Goal: Information Seeking & Learning: Learn about a topic

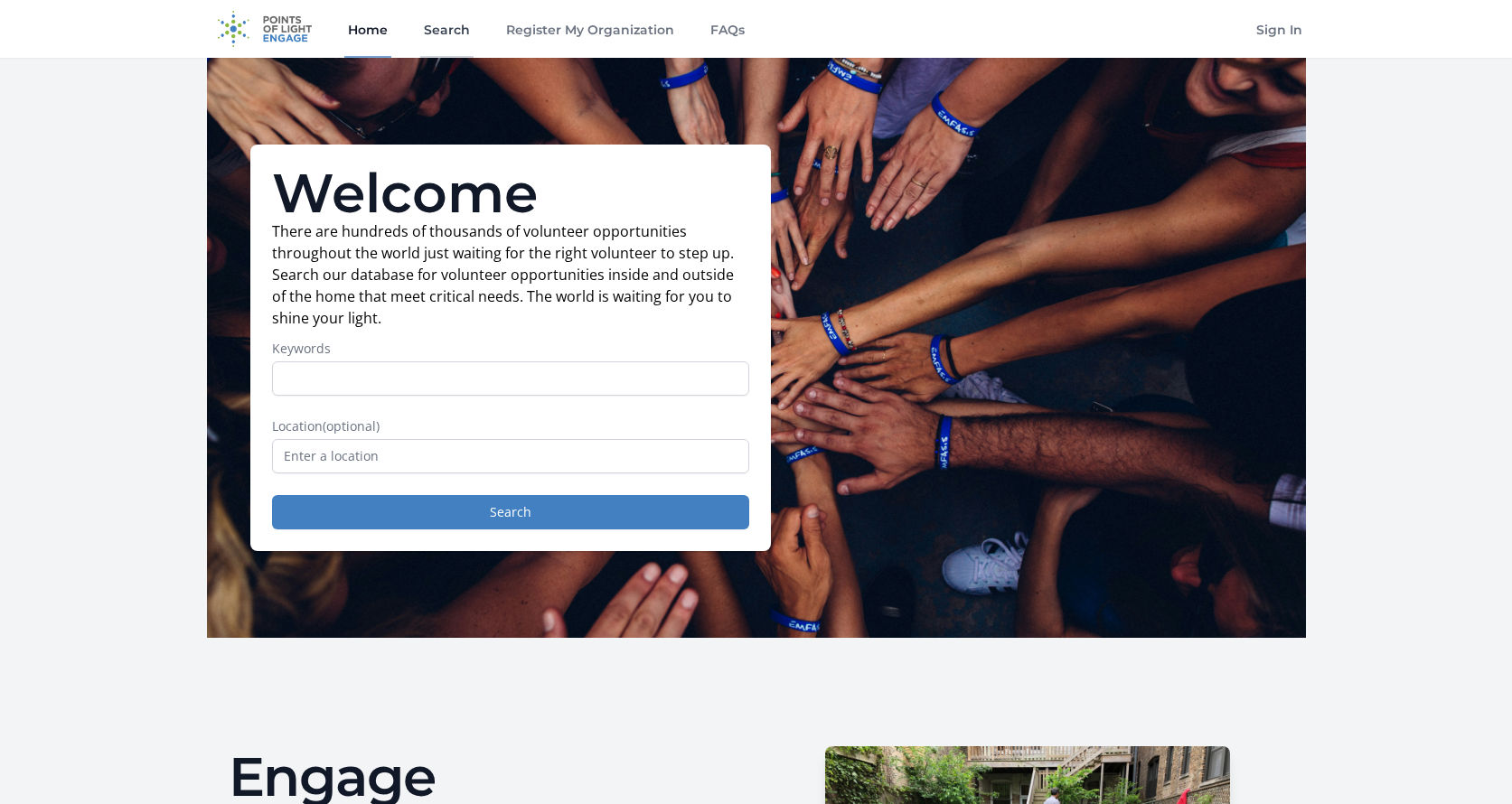
click at [461, 28] on link "Search" at bounding box center [447, 29] width 53 height 58
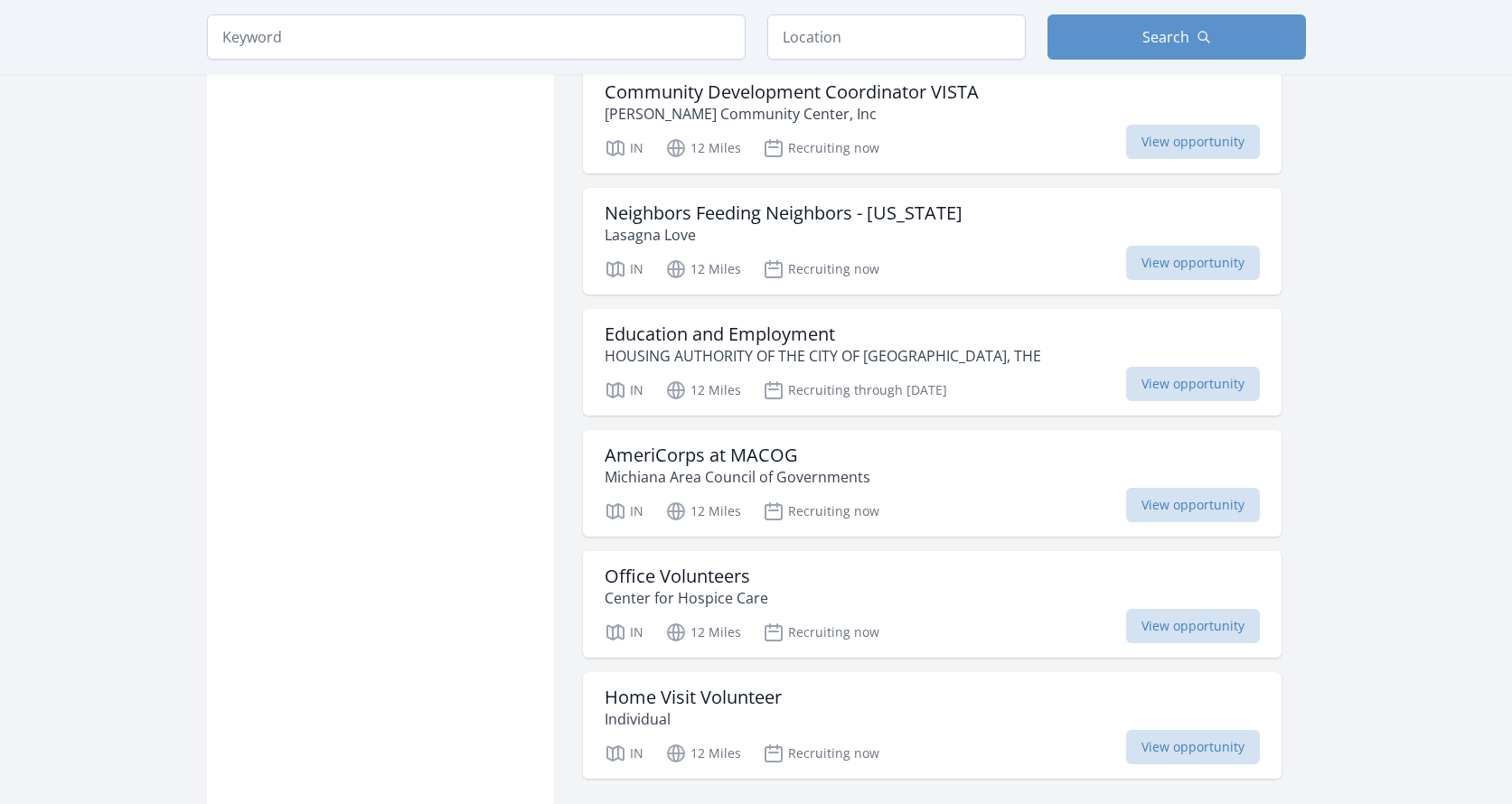
scroll to position [1984, 0]
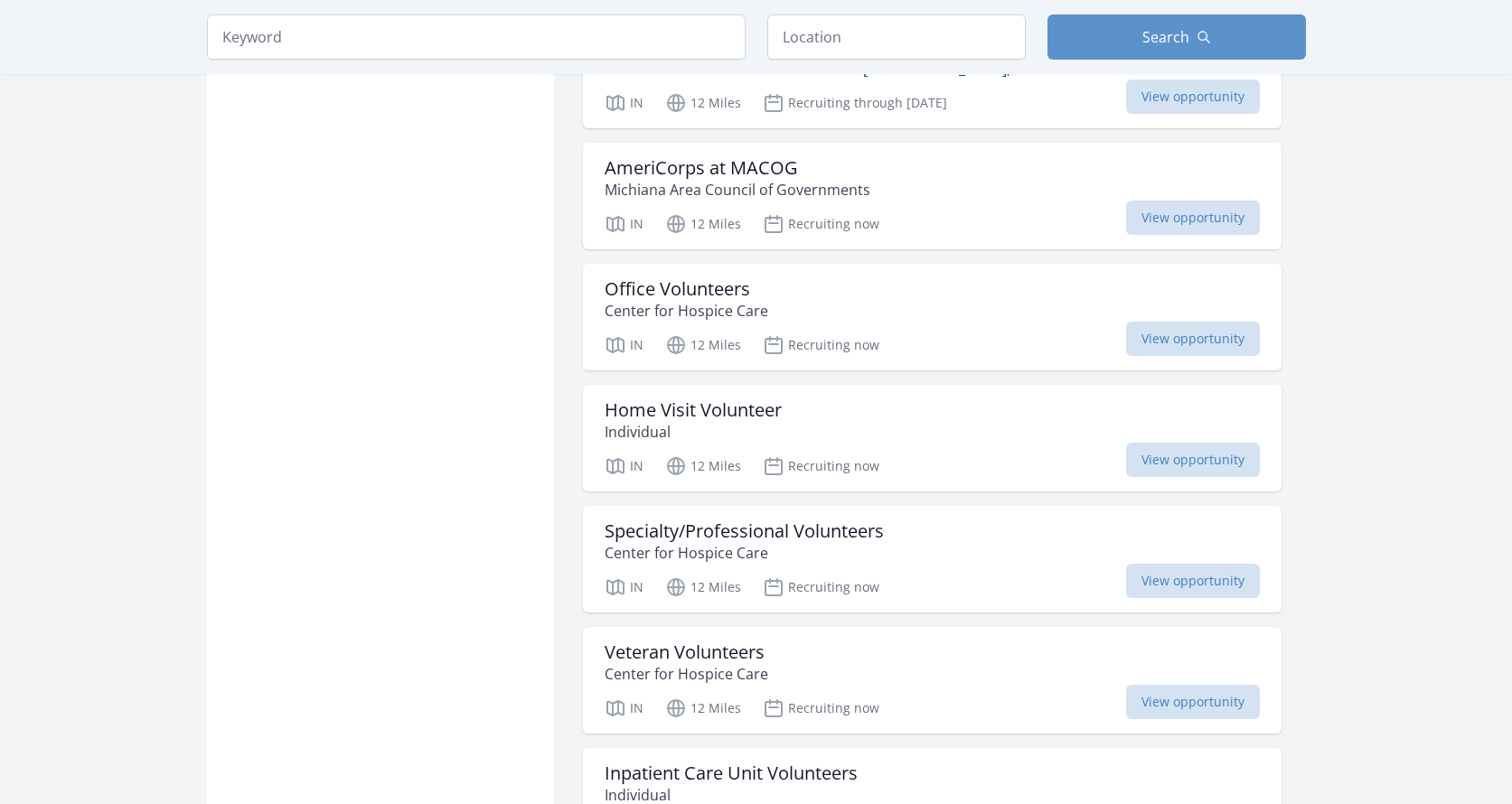
scroll to position [2272, 0]
click at [725, 413] on h3 "Home Visit Volunteer" at bounding box center [692, 408] width 177 height 22
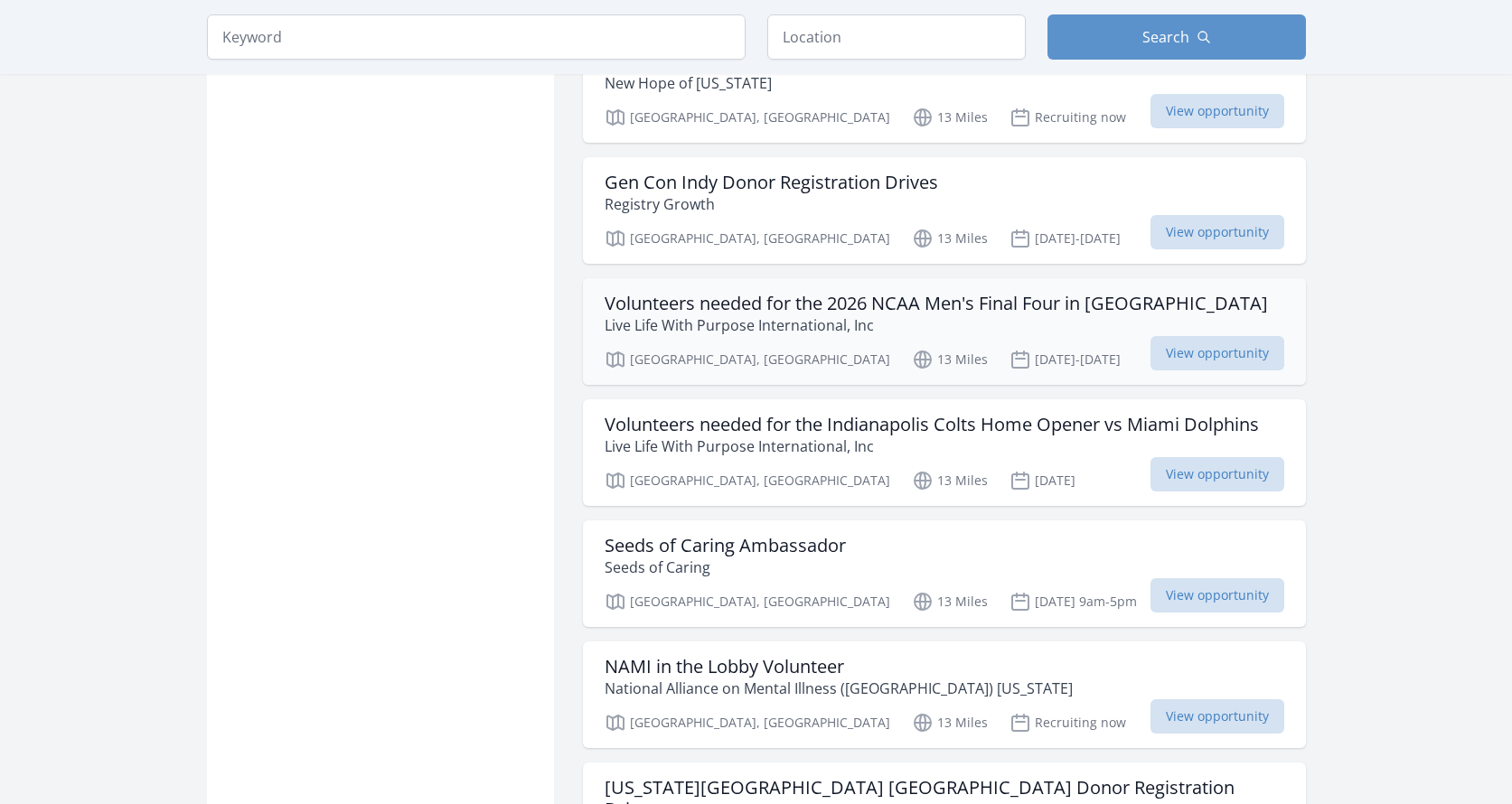
scroll to position [5283, 0]
click at [791, 326] on p "Live Life With Purpose International, Inc" at bounding box center [936, 324] width 663 height 22
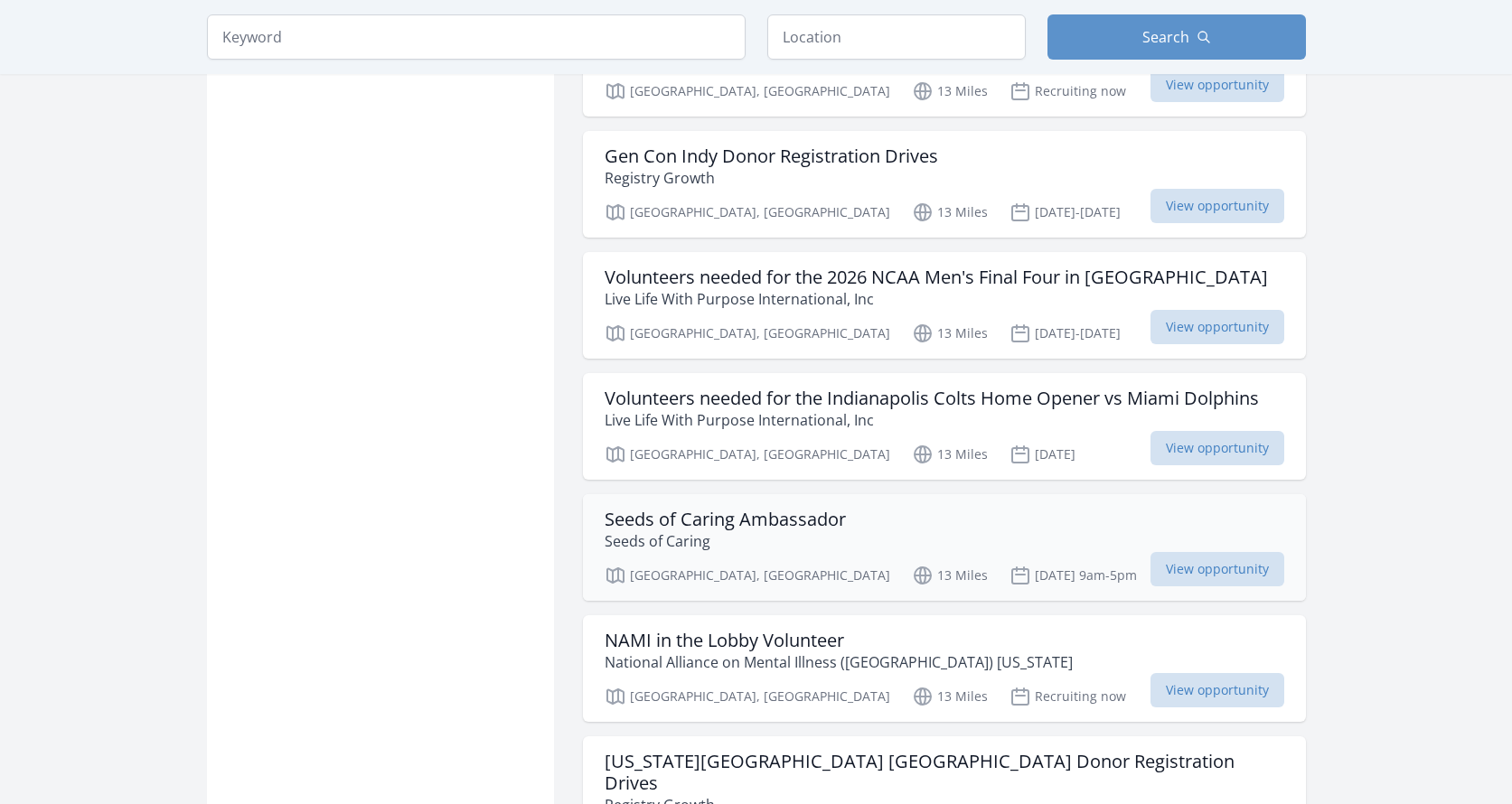
scroll to position [5313, 0]
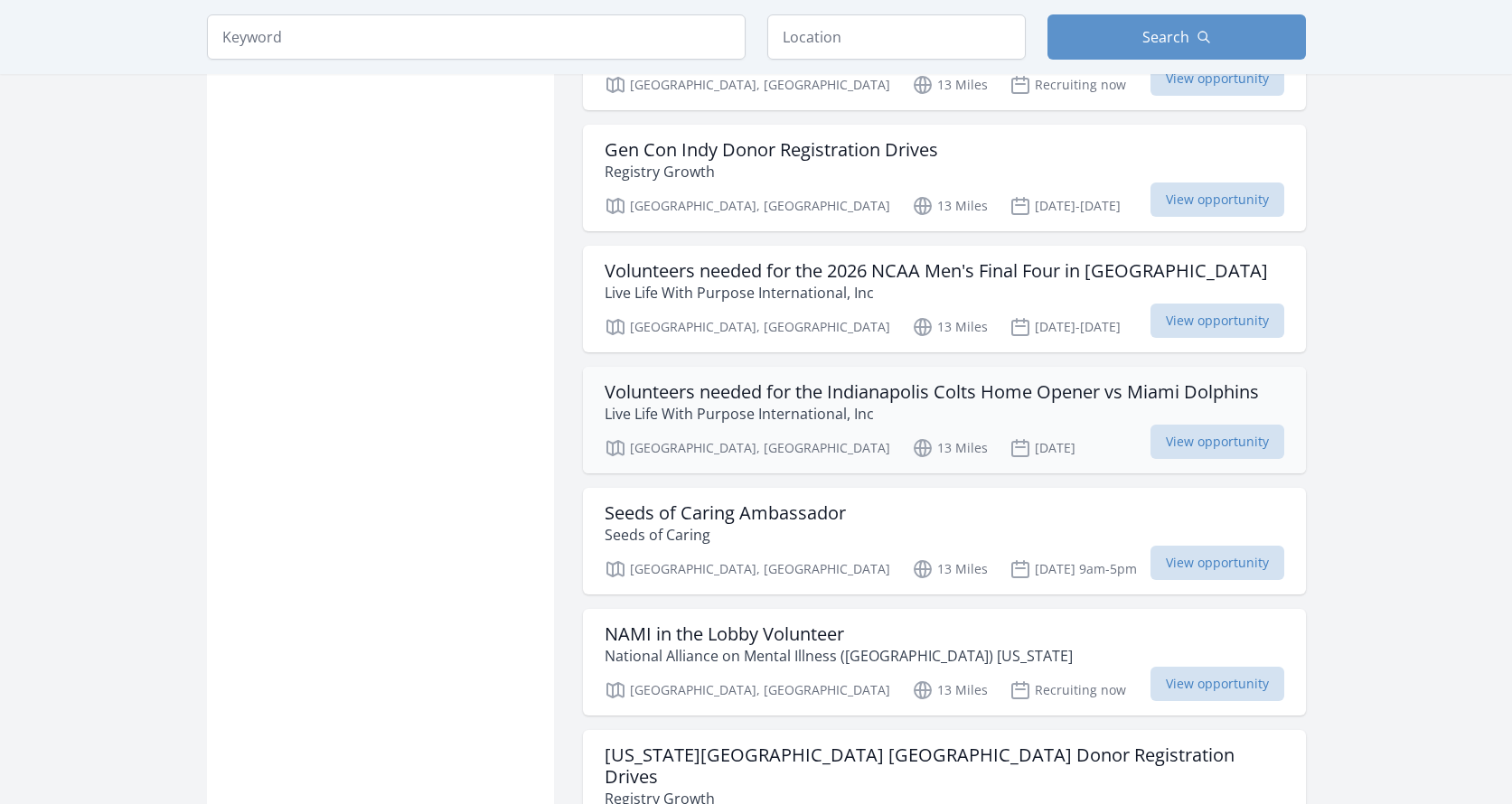
click at [966, 398] on h3 "Volunteers needed for the Indianapolis Colts Home Opener vs Miami Dolphins" at bounding box center [931, 392] width 654 height 22
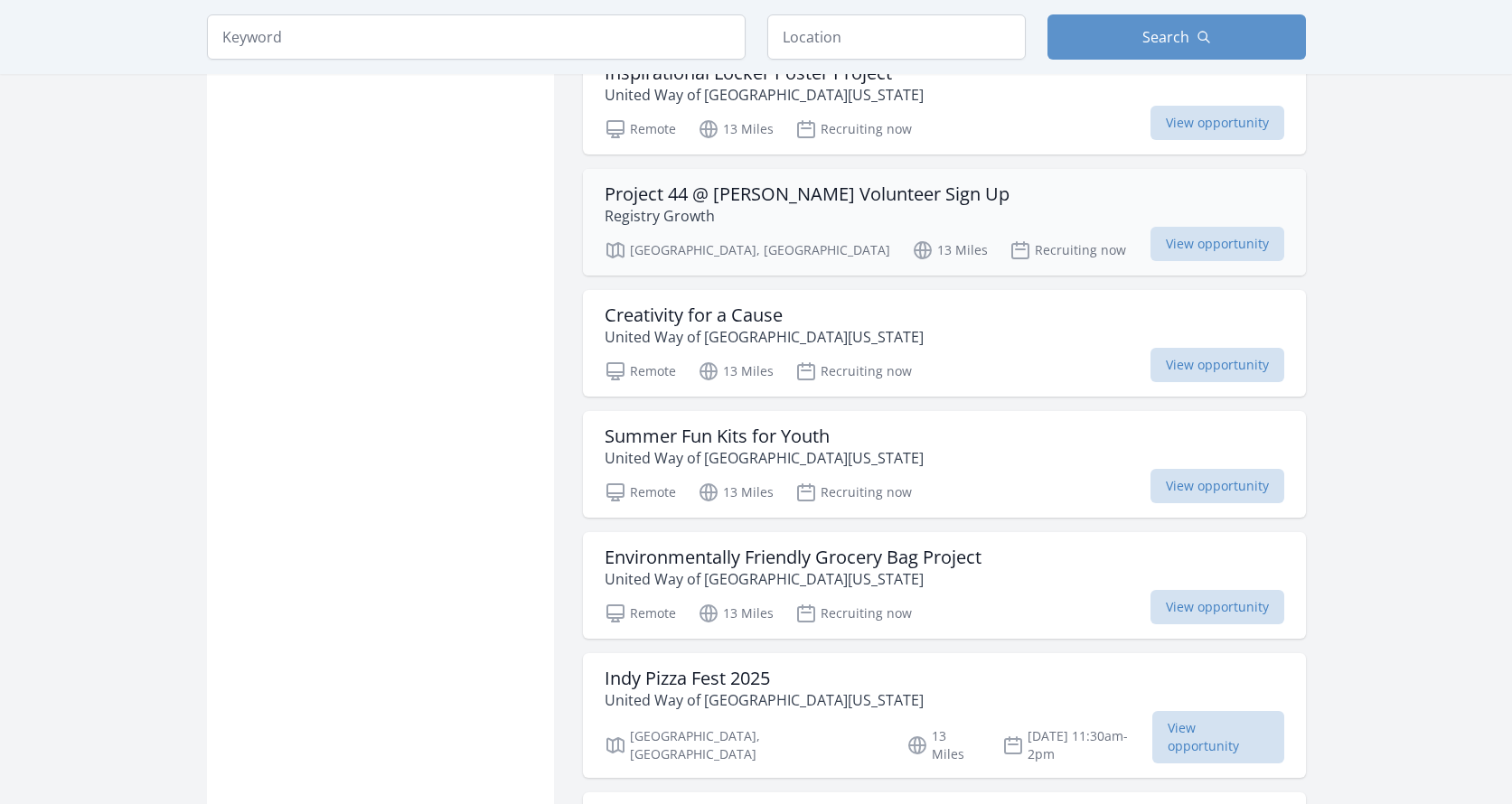
scroll to position [6624, 0]
click at [735, 325] on p "United Way of [GEOGRAPHIC_DATA][US_STATE]" at bounding box center [763, 335] width 319 height 22
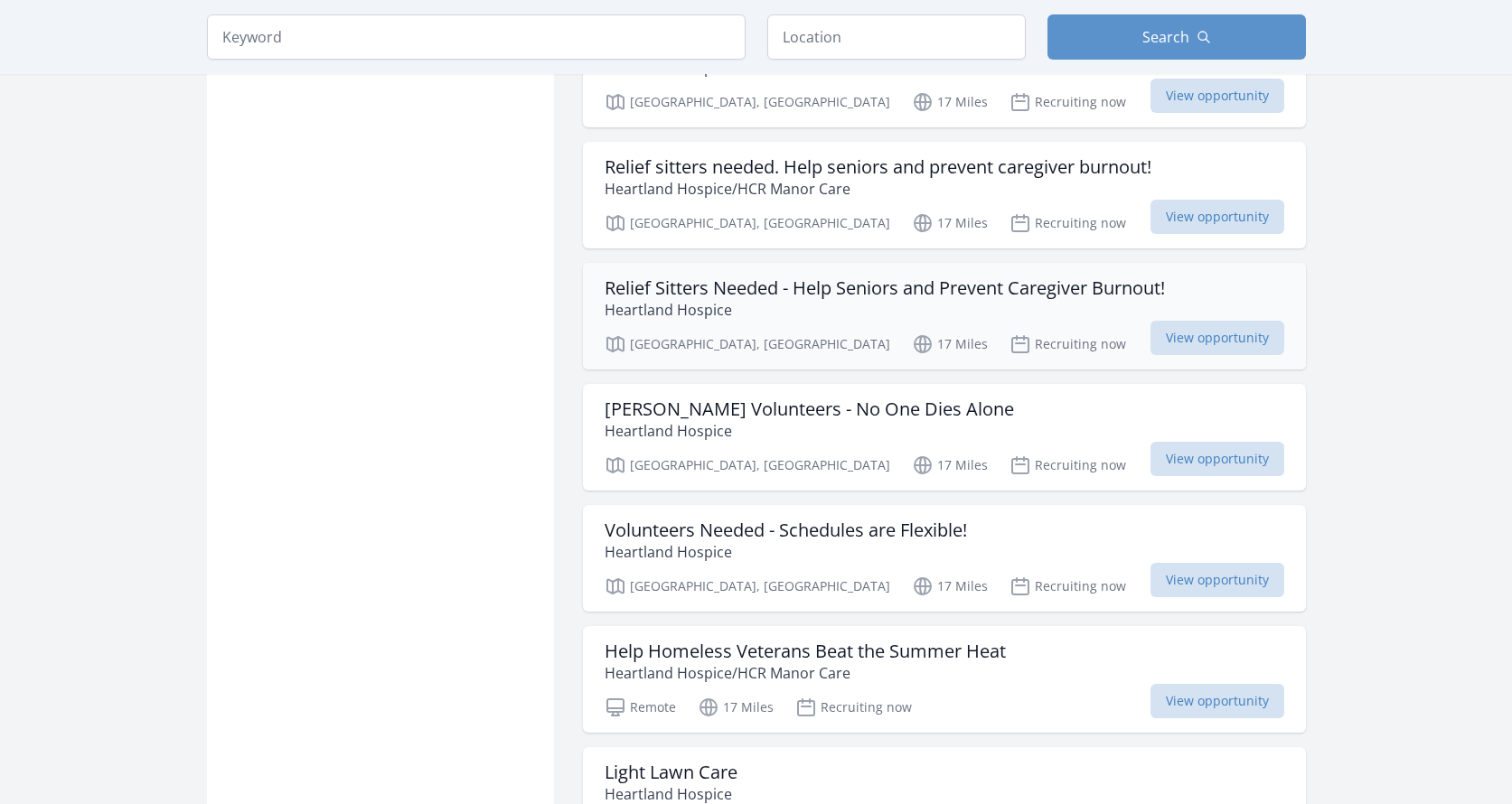
scroll to position [13462, 0]
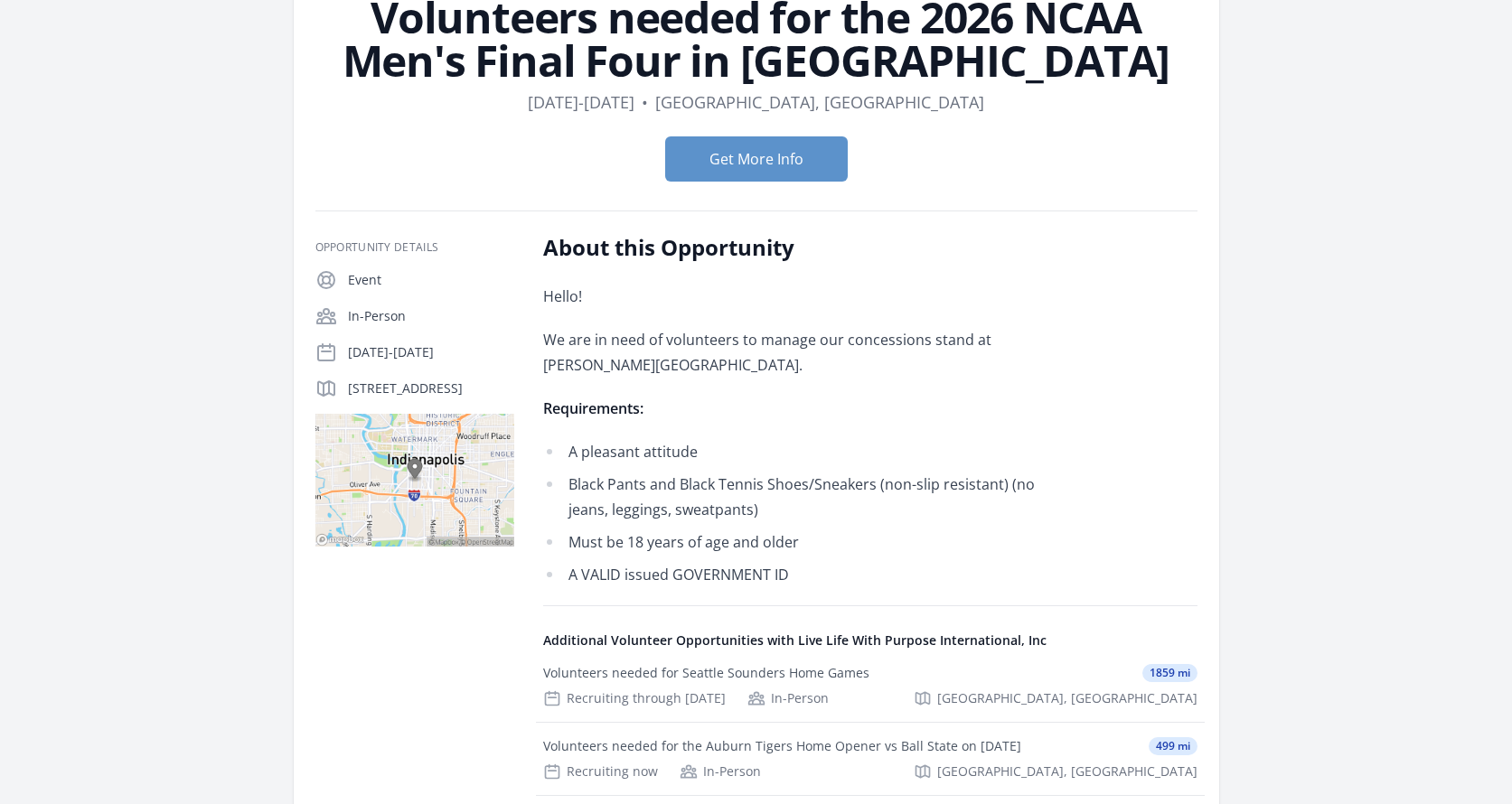
scroll to position [123, 0]
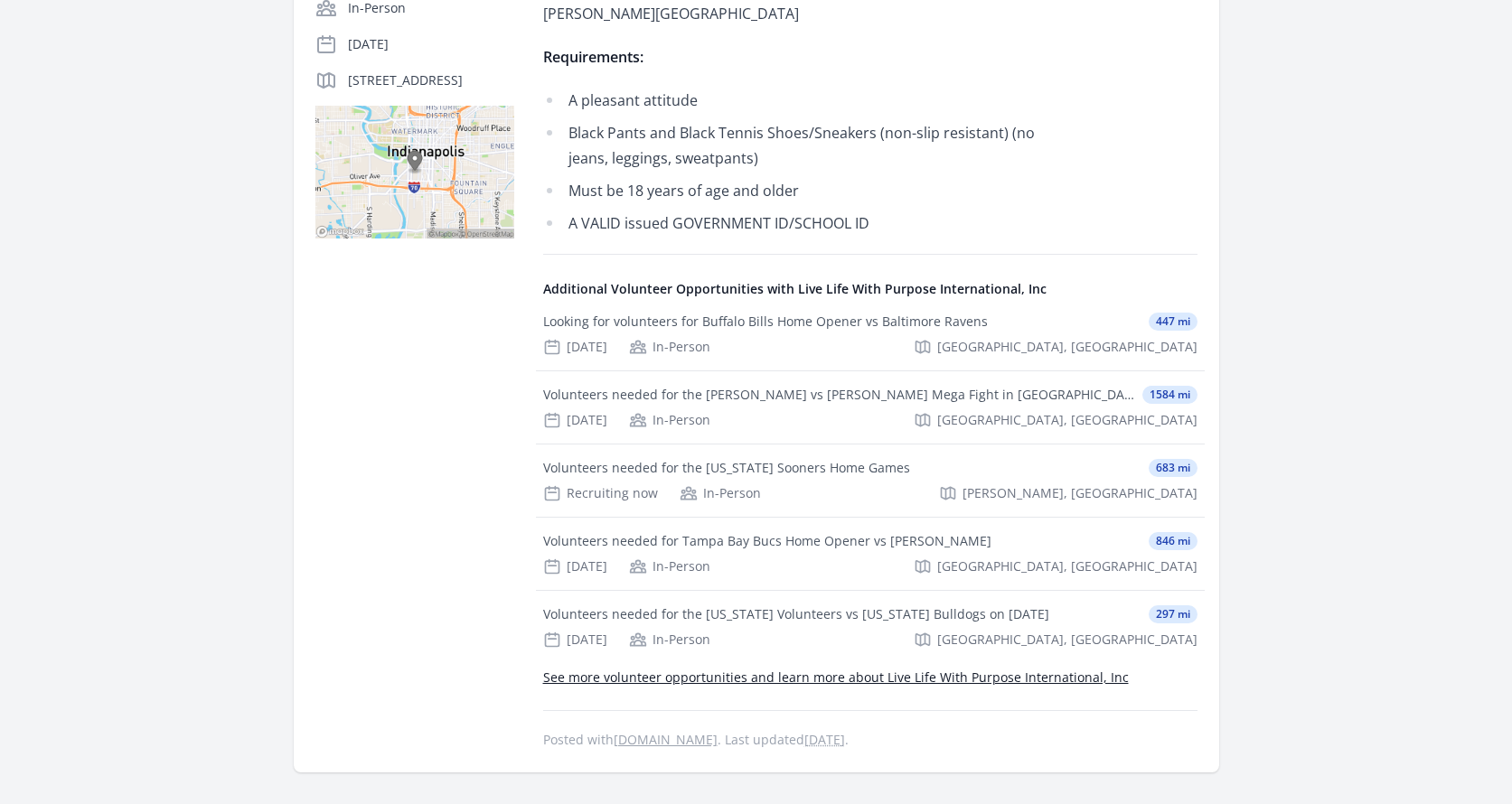
scroll to position [453, 0]
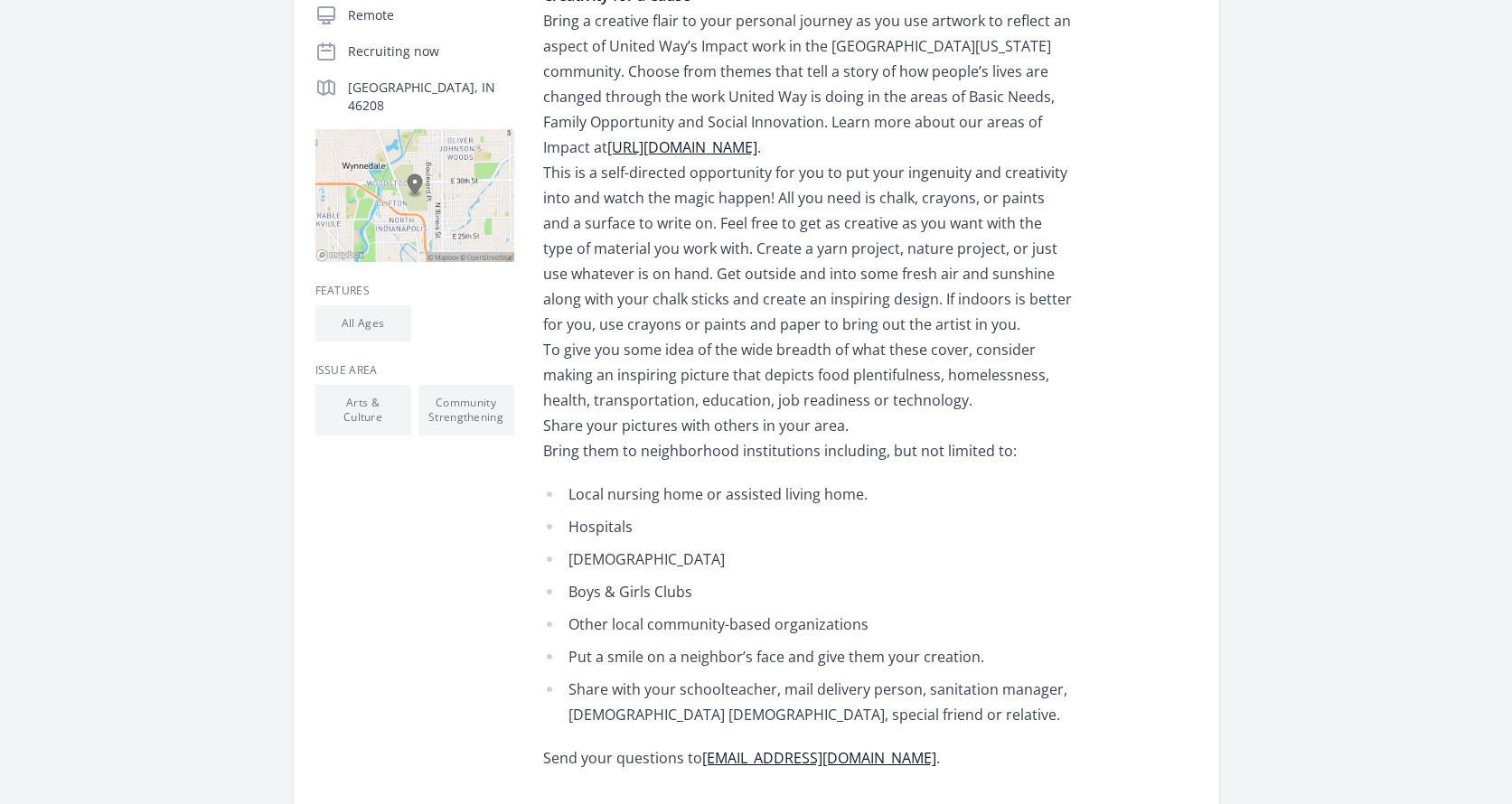
scroll to position [405, 0]
